Goal: Task Accomplishment & Management: Complete application form

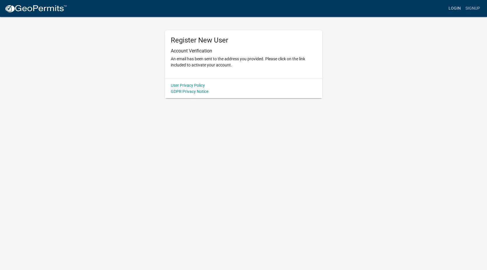
click at [455, 9] on link "Login" at bounding box center [455, 8] width 17 height 11
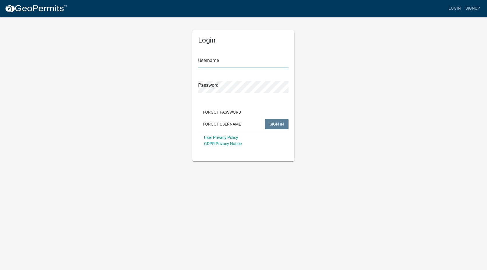
click at [212, 59] on input "Username" at bounding box center [243, 62] width 90 height 12
drag, startPoint x: 232, startPoint y: 62, endPoint x: 188, endPoint y: 63, distance: 44.0
click at [188, 63] on div "Login Username [PERSON_NAME] Password Forgot Password Forgot Username SIGN IN U…" at bounding box center [244, 88] width 333 height 145
type input "Mr [PERSON_NAME]"
click at [275, 125] on span "SIGN IN" at bounding box center [277, 124] width 14 height 5
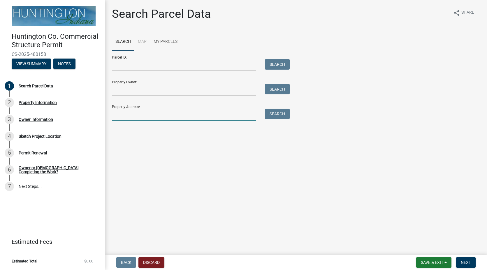
click at [141, 116] on input "Property Address:" at bounding box center [184, 115] width 144 height 12
type input "201 Grover st."
type input "Michael Yoder"
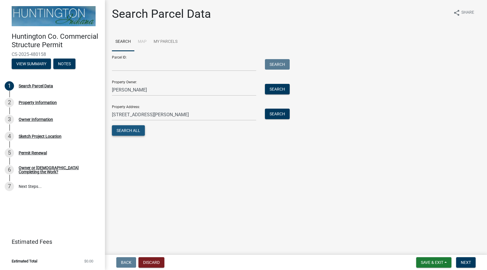
click at [127, 131] on button "Search All" at bounding box center [128, 130] width 33 height 11
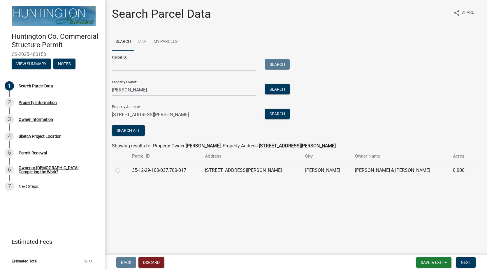
click at [123, 167] on label at bounding box center [123, 167] width 0 height 0
click at [123, 171] on input "radio" at bounding box center [125, 169] width 4 height 4
radio input "true"
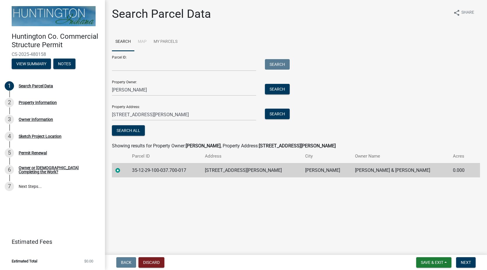
click at [187, 103] on div "Property Address: 201 Grover st. Search" at bounding box center [199, 111] width 175 height 20
click at [437, 260] on span "Save & Exit" at bounding box center [432, 262] width 22 height 5
click at [416, 233] on button "Save" at bounding box center [428, 234] width 47 height 14
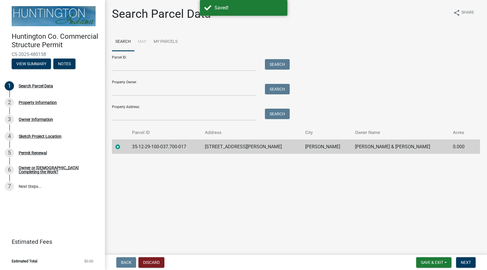
click at [121, 109] on div "Property Address: Search" at bounding box center [199, 111] width 175 height 20
click at [125, 113] on input "Property Address:" at bounding box center [184, 115] width 144 height 12
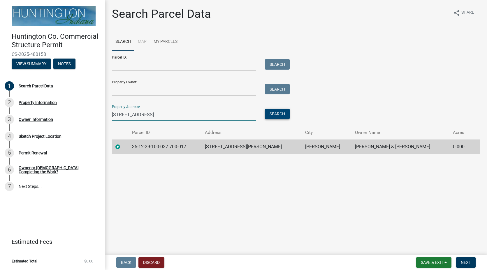
type input "608 e 3rd st"
click at [274, 114] on button "Search" at bounding box center [277, 114] width 25 height 11
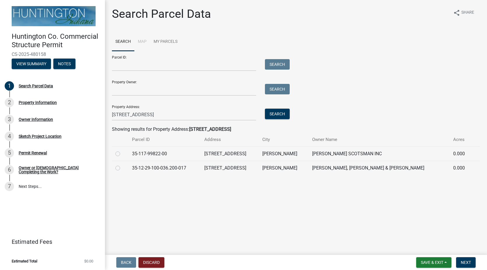
click at [123, 165] on label at bounding box center [123, 165] width 0 height 0
click at [123, 168] on input "radio" at bounding box center [125, 167] width 4 height 4
radio input "true"
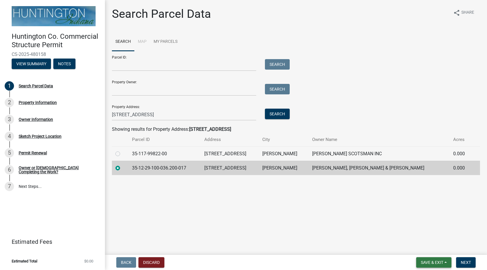
click at [433, 261] on span "Save & Exit" at bounding box center [432, 262] width 22 height 5
click at [415, 232] on button "Save" at bounding box center [428, 234] width 47 height 14
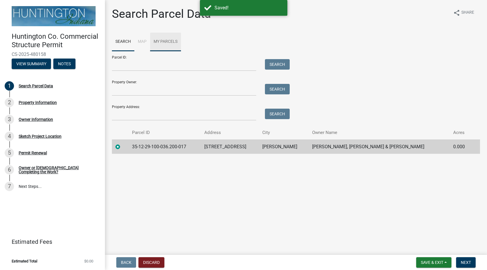
click at [165, 41] on link "My Parcels" at bounding box center [165, 42] width 31 height 19
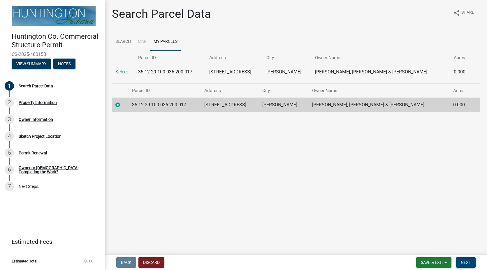
click at [464, 260] on span "Next" at bounding box center [466, 262] width 10 height 5
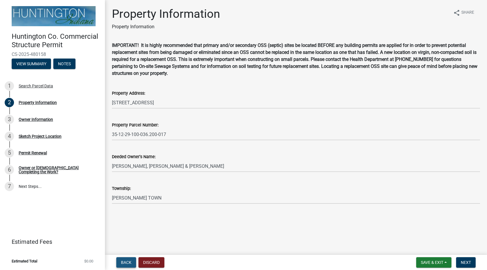
click at [126, 260] on span "Back" at bounding box center [126, 262] width 11 height 5
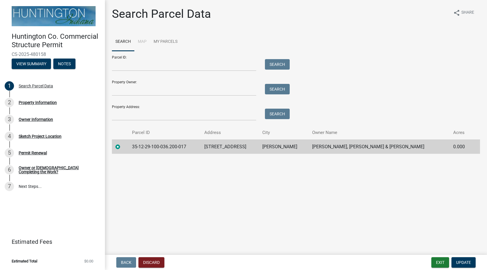
click at [143, 171] on main "Search Parcel Data share Share Search Map My Parcels Parcel ID: Search Property…" at bounding box center [296, 126] width 382 height 253
click at [116, 108] on div "Property Address: Search" at bounding box center [199, 111] width 175 height 20
click at [122, 113] on input "Property Address:" at bounding box center [184, 115] width 144 height 12
type input "201 Grover st."
type input "Michael Yoder"
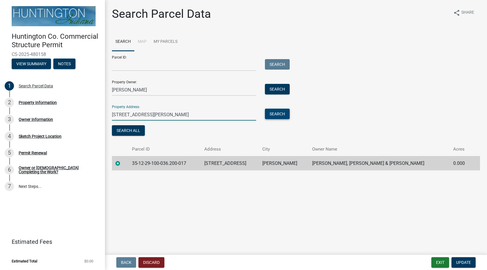
click at [276, 112] on button "Search" at bounding box center [277, 114] width 25 height 11
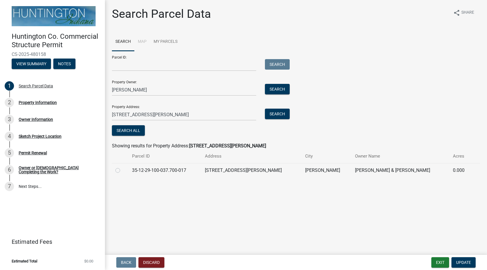
click at [120, 171] on div at bounding box center [121, 170] width 10 height 7
click at [123, 167] on label at bounding box center [123, 167] width 0 height 0
click at [123, 171] on input "radio" at bounding box center [125, 169] width 4 height 4
radio input "true"
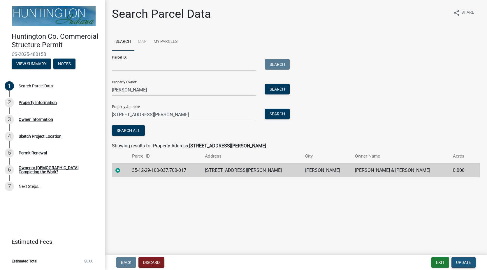
click at [464, 263] on span "Update" at bounding box center [463, 262] width 15 height 5
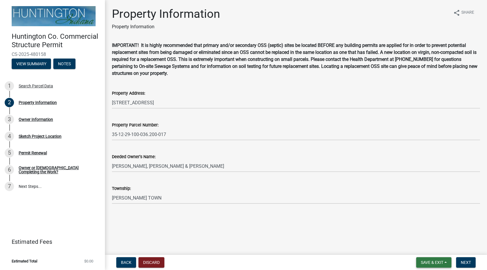
click at [441, 263] on span "Save & Exit" at bounding box center [432, 262] width 22 height 5
click at [411, 234] on button "Save" at bounding box center [428, 234] width 47 height 14
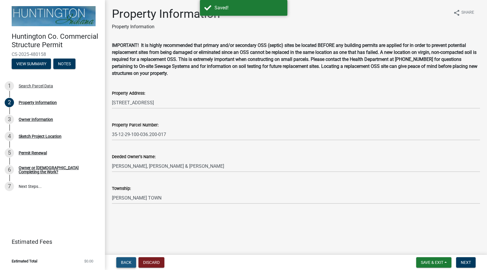
click at [124, 262] on span "Back" at bounding box center [126, 262] width 11 height 5
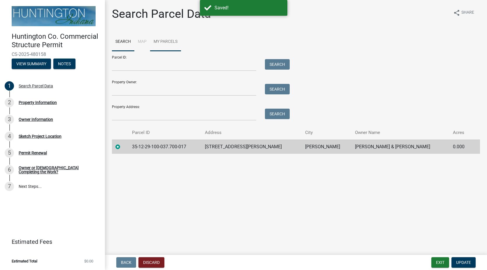
click at [161, 42] on link "My Parcels" at bounding box center [165, 42] width 31 height 19
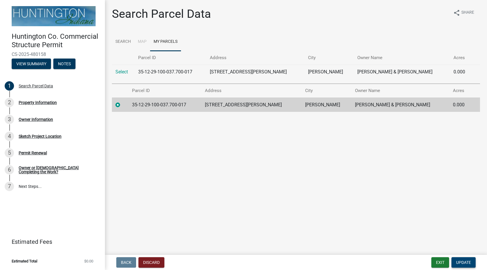
click at [466, 263] on span "Update" at bounding box center [463, 262] width 15 height 5
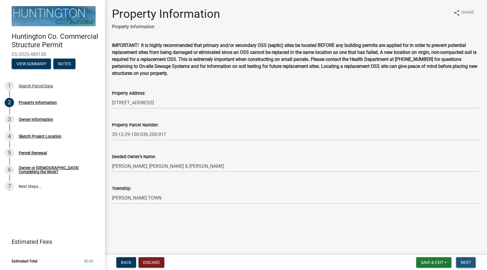
click at [470, 263] on span "Next" at bounding box center [466, 262] width 10 height 5
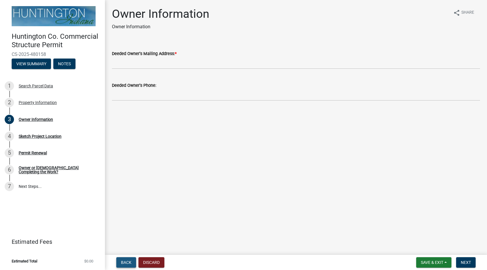
click at [123, 260] on span "Back" at bounding box center [126, 262] width 11 height 5
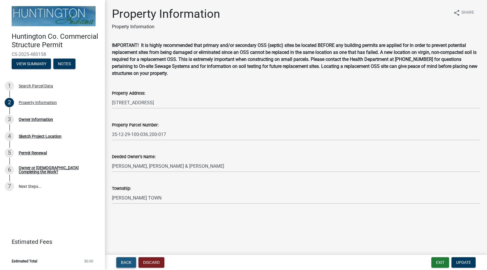
click at [123, 260] on span "Back" at bounding box center [126, 262] width 11 height 5
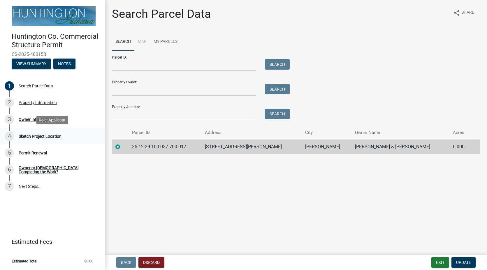
click at [36, 135] on div "Sketch Project Location" at bounding box center [40, 136] width 43 height 4
click at [31, 137] on div "Sketch Project Location" at bounding box center [40, 136] width 43 height 4
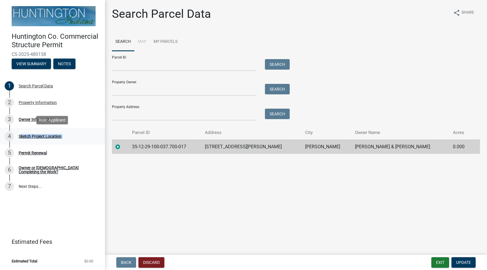
click at [31, 137] on div "Sketch Project Location" at bounding box center [40, 136] width 43 height 4
click at [453, 146] on td "0.000" at bounding box center [461, 147] width 22 height 14
click at [461, 262] on span "Update" at bounding box center [463, 262] width 15 height 5
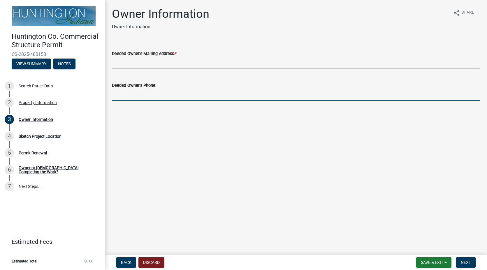
click at [135, 94] on input "Deeded Owner's Phone:" at bounding box center [296, 95] width 368 height 12
type input "2606024277"
click at [465, 261] on span "Next" at bounding box center [466, 262] width 10 height 5
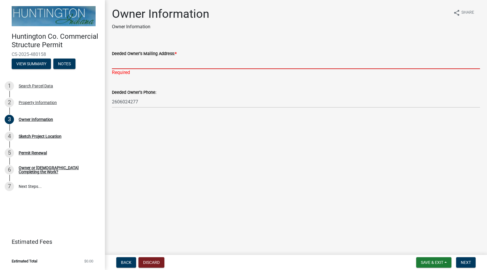
click at [134, 65] on input "Deeded Owner's Mailing Address: *" at bounding box center [296, 63] width 368 height 12
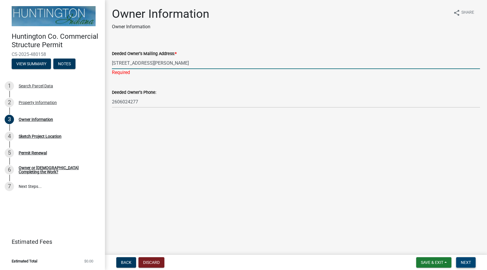
type input "608 E. 3rd St. Warren In, 46792"
click at [465, 263] on span "Next" at bounding box center [466, 262] width 10 height 5
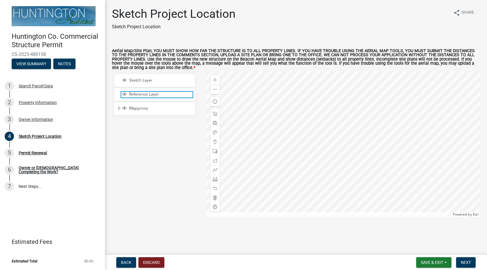
click at [139, 96] on span "Reference Layer" at bounding box center [160, 94] width 65 height 5
click at [147, 96] on span "Reference Layer" at bounding box center [160, 94] width 65 height 5
click at [144, 81] on span "Sketch Layer" at bounding box center [160, 80] width 65 height 5
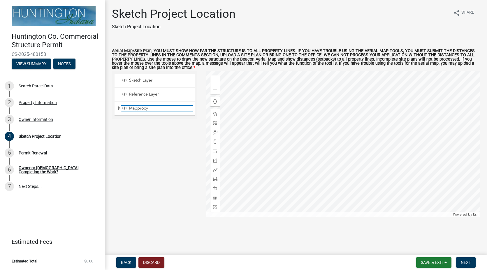
click at [137, 109] on span "Mapproxy" at bounding box center [160, 108] width 65 height 5
click at [46, 102] on div "Property Information" at bounding box center [38, 103] width 38 height 4
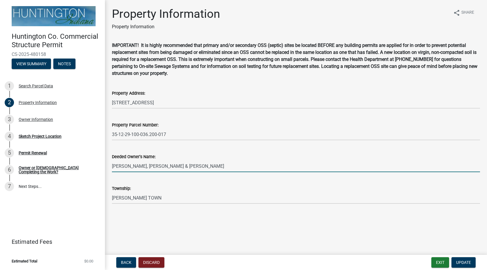
click at [146, 166] on input "Yoder, Betty Lou, Michael L Yoder & Sheri L Yoder" at bounding box center [296, 166] width 368 height 12
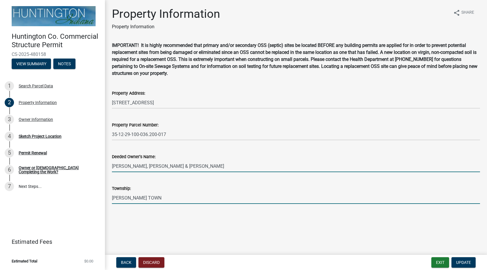
click at [147, 195] on input "WARREN TOWN" at bounding box center [296, 198] width 368 height 12
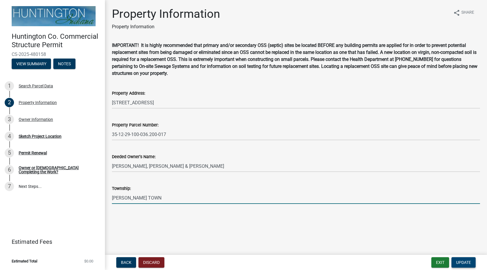
click at [470, 263] on span "Update" at bounding box center [463, 262] width 15 height 5
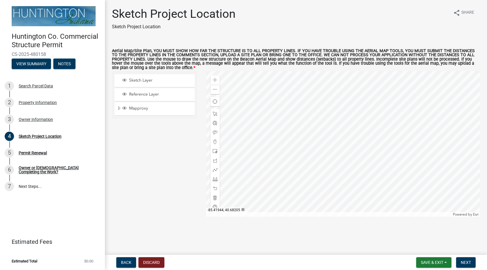
click at [340, 134] on div at bounding box center [343, 144] width 274 height 146
click at [319, 147] on div at bounding box center [343, 144] width 274 height 146
click at [31, 168] on div "Owner or Contractor Completing the Work?" at bounding box center [57, 170] width 77 height 8
click at [30, 168] on div "Owner or Contractor Completing the Work?" at bounding box center [57, 170] width 77 height 8
click at [23, 153] on div "Permit Renewal" at bounding box center [33, 153] width 28 height 4
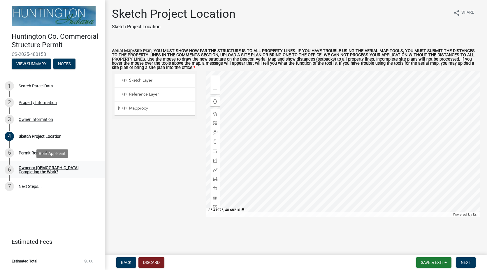
click at [22, 167] on div "Owner or Contractor Completing the Work?" at bounding box center [57, 170] width 77 height 8
click at [30, 102] on div "Property Information" at bounding box center [38, 103] width 38 height 4
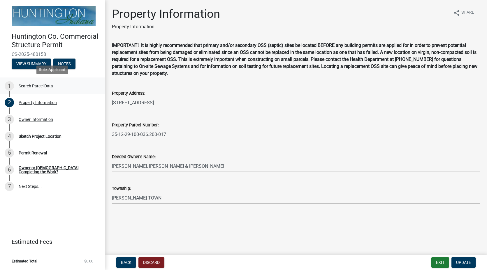
click at [24, 84] on div "Search Parcel Data" at bounding box center [36, 86] width 34 height 4
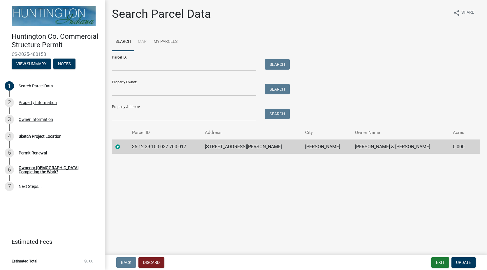
click at [162, 148] on td "35-12-29-100-037.700-017" at bounding box center [165, 147] width 73 height 14
click at [166, 146] on td "35-12-29-100-037.700-017" at bounding box center [165, 147] width 73 height 14
click at [125, 147] on div at bounding box center [121, 147] width 10 height 7
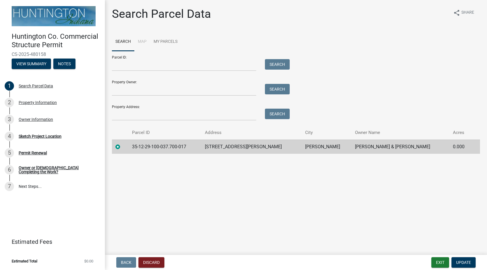
click at [143, 40] on li "Map" at bounding box center [142, 42] width 16 height 19
click at [167, 43] on link "My Parcels" at bounding box center [165, 42] width 31 height 19
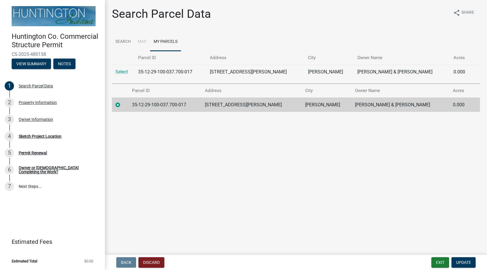
click at [162, 104] on td "35-12-29-100-037.700-017" at bounding box center [165, 105] width 73 height 14
click at [116, 70] on link "Select" at bounding box center [122, 72] width 13 height 6
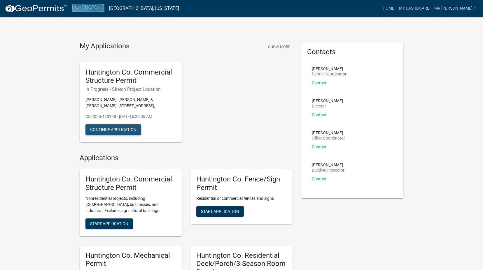
click at [99, 128] on button "Continue Application" at bounding box center [113, 130] width 56 height 11
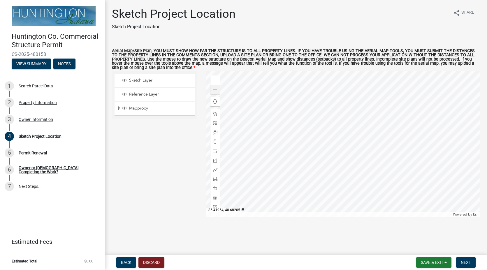
click at [312, 136] on div at bounding box center [343, 144] width 274 height 146
click at [308, 140] on div at bounding box center [343, 144] width 274 height 146
click at [301, 146] on div at bounding box center [343, 144] width 274 height 146
click at [118, 108] on span "Expand" at bounding box center [119, 109] width 5 height 6
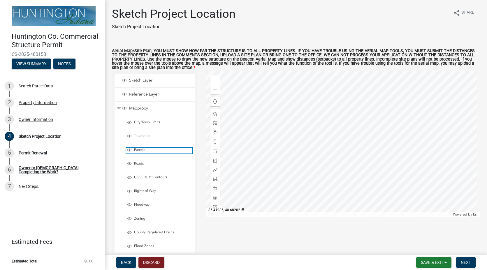
click at [138, 149] on span "Parcels" at bounding box center [163, 150] width 60 height 5
click at [128, 148] on span "Layer List" at bounding box center [129, 150] width 5 height 5
click at [133, 177] on span "USGS 10 ft Contours" at bounding box center [163, 177] width 60 height 5
click at [145, 178] on span "USGS 10 ft Contours" at bounding box center [163, 177] width 60 height 5
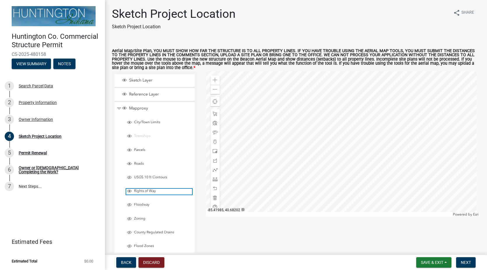
click at [141, 191] on span "Rights of Way" at bounding box center [163, 191] width 60 height 5
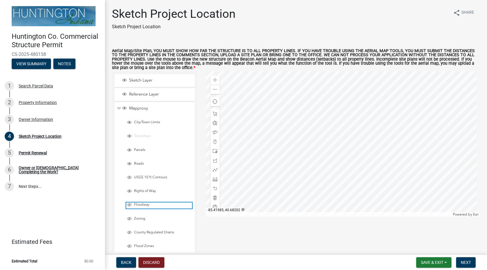
click at [141, 204] on span "Floodway" at bounding box center [163, 205] width 60 height 5
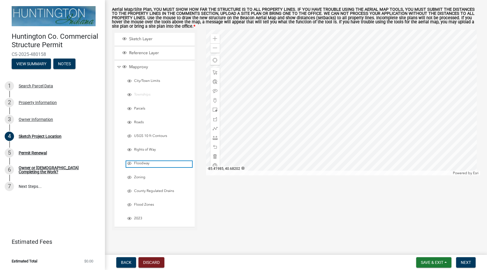
scroll to position [48, 0]
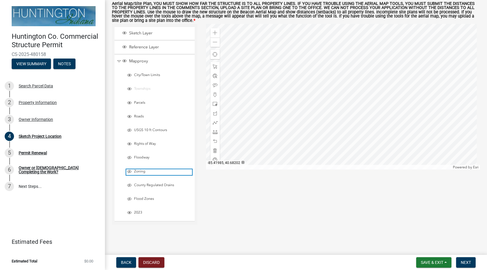
click at [137, 172] on span "Zoning" at bounding box center [163, 171] width 60 height 5
click at [137, 171] on span "Zoning" at bounding box center [163, 171] width 60 height 5
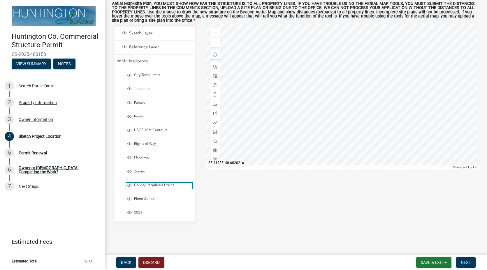
click at [146, 186] on span "County Regulated Drains" at bounding box center [163, 185] width 60 height 5
click at [145, 186] on span "County Regulated Drains" at bounding box center [163, 185] width 60 height 5
click at [142, 200] on span "Flood Zones" at bounding box center [163, 199] width 60 height 5
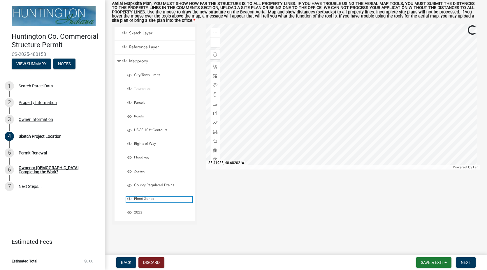
click at [142, 200] on span "Flood Zones" at bounding box center [163, 199] width 60 height 5
click at [137, 212] on span "2023" at bounding box center [163, 213] width 60 height 5
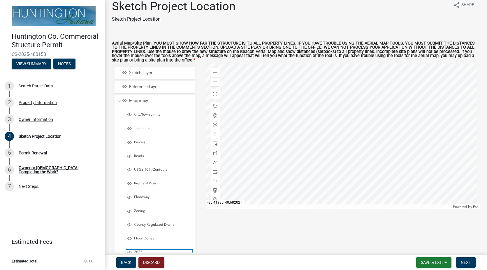
scroll to position [0, 0]
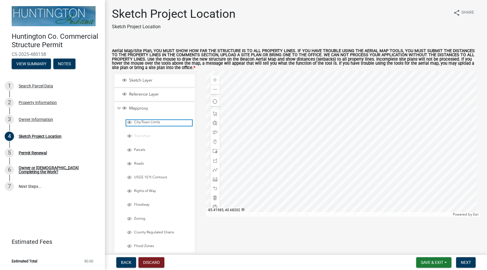
click at [144, 123] on span "City/Town Limits" at bounding box center [163, 122] width 60 height 5
click at [142, 137] on span "Townships" at bounding box center [163, 136] width 60 height 5
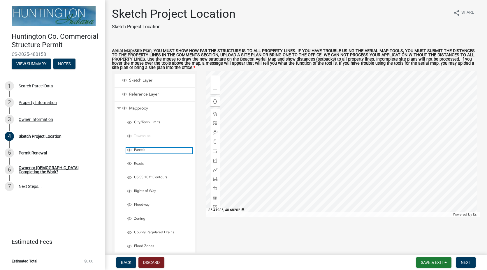
click at [137, 150] on span "Parcels" at bounding box center [163, 150] width 60 height 5
click at [349, 188] on div at bounding box center [343, 144] width 274 height 146
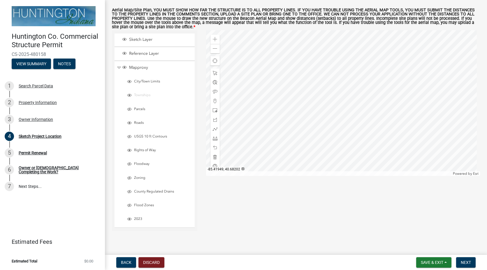
scroll to position [48, 0]
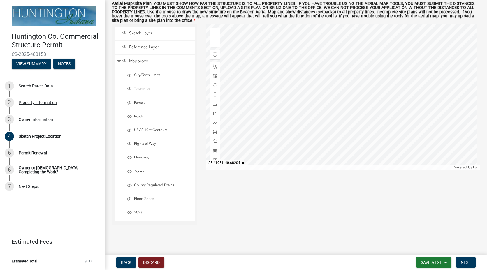
click at [322, 106] on div at bounding box center [343, 97] width 274 height 146
click at [214, 42] on span at bounding box center [215, 42] width 5 height 5
click at [344, 130] on div at bounding box center [343, 97] width 274 height 146
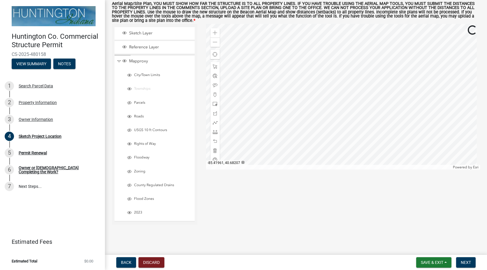
scroll to position [18, 0]
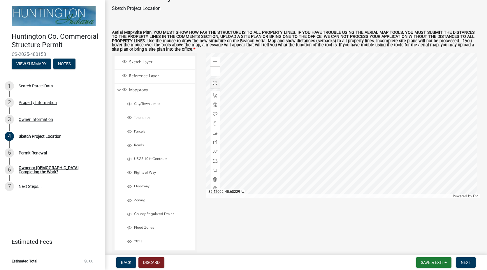
click at [213, 82] on span "Find my location" at bounding box center [215, 83] width 5 height 5
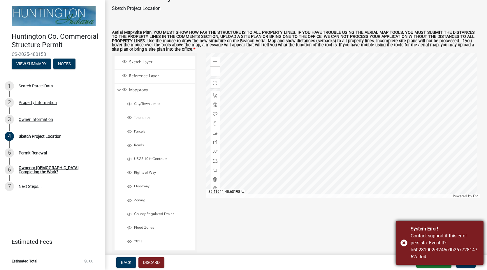
click at [405, 241] on div "System Error! Contact support if this error persists. Event ID: b60281002ef245c…" at bounding box center [440, 243] width 88 height 44
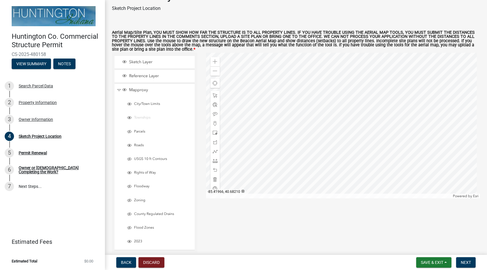
click at [331, 149] on div at bounding box center [343, 126] width 274 height 146
click at [335, 148] on div at bounding box center [343, 126] width 274 height 146
click at [334, 146] on div at bounding box center [343, 126] width 274 height 146
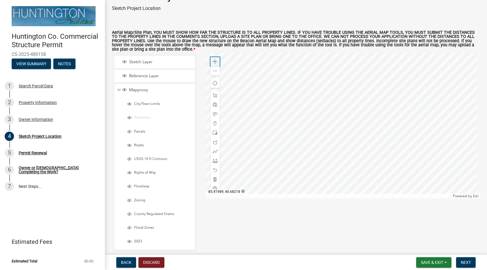
click at [213, 64] on span at bounding box center [215, 62] width 5 height 5
click at [213, 68] on div "Zoom out" at bounding box center [215, 71] width 9 height 9
click at [249, 77] on div at bounding box center [343, 126] width 274 height 146
click at [306, 94] on div at bounding box center [343, 126] width 274 height 146
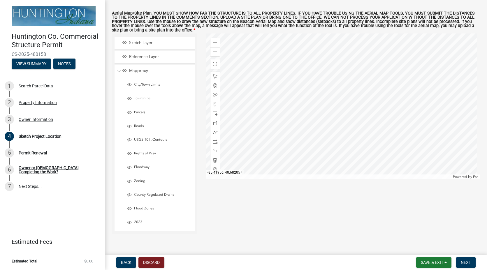
scroll to position [48, 0]
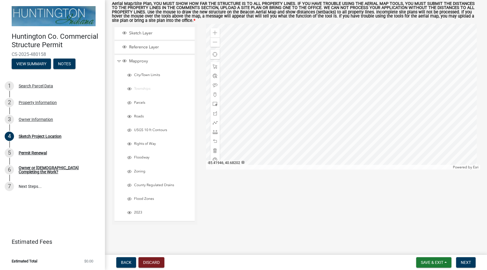
click at [317, 96] on div at bounding box center [343, 97] width 274 height 146
click at [213, 43] on span at bounding box center [215, 42] width 5 height 5
click at [317, 137] on div at bounding box center [343, 97] width 274 height 146
click at [356, 123] on div at bounding box center [343, 97] width 274 height 146
click at [355, 135] on div at bounding box center [343, 97] width 274 height 146
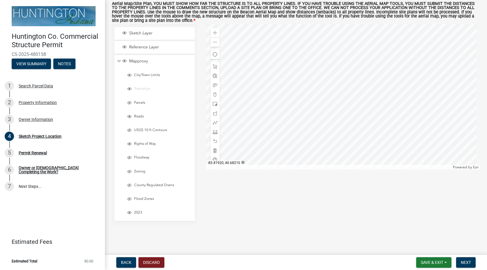
click at [398, 84] on div at bounding box center [343, 97] width 274 height 146
click at [397, 85] on div at bounding box center [343, 97] width 274 height 146
click at [213, 94] on span at bounding box center [215, 94] width 5 height 5
click at [398, 86] on div at bounding box center [343, 97] width 274 height 146
click at [361, 88] on div at bounding box center [343, 97] width 274 height 146
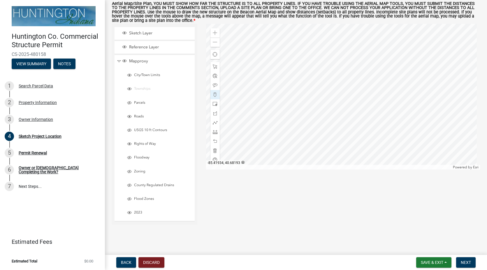
click at [363, 136] on div at bounding box center [343, 97] width 274 height 146
click at [399, 136] on div at bounding box center [343, 97] width 274 height 146
click at [295, 88] on div at bounding box center [343, 97] width 274 height 146
click at [295, 87] on div at bounding box center [343, 97] width 274 height 146
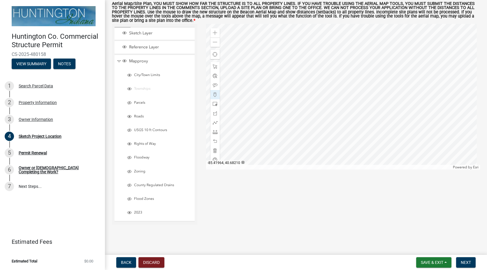
click at [295, 87] on div at bounding box center [343, 97] width 274 height 146
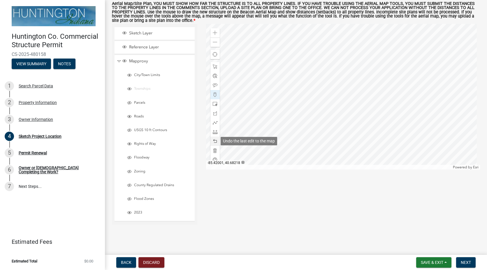
click at [214, 140] on span at bounding box center [215, 141] width 5 height 5
click at [214, 142] on span at bounding box center [215, 141] width 5 height 5
click at [214, 141] on span at bounding box center [215, 141] width 5 height 5
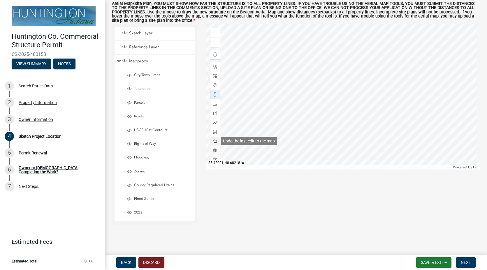
click at [214, 141] on span at bounding box center [215, 141] width 5 height 5
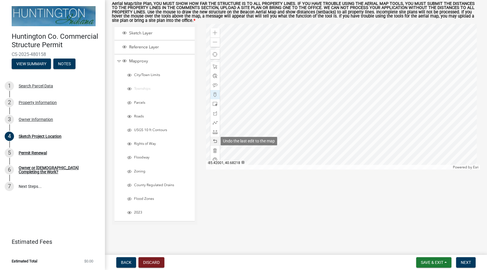
click at [214, 141] on span at bounding box center [215, 141] width 5 height 5
click at [297, 87] on div at bounding box center [343, 97] width 274 height 146
click at [256, 86] on div at bounding box center [343, 97] width 274 height 146
click at [27, 102] on div "Property Information" at bounding box center [38, 103] width 38 height 4
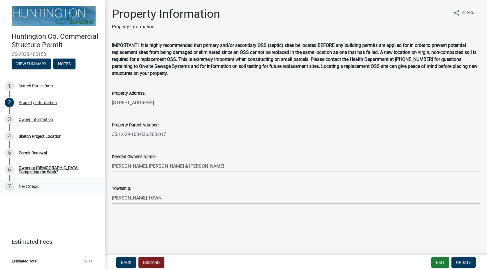
click at [23, 185] on link "7 Next Steps..." at bounding box center [52, 187] width 105 height 17
